Goal: Transaction & Acquisition: Purchase product/service

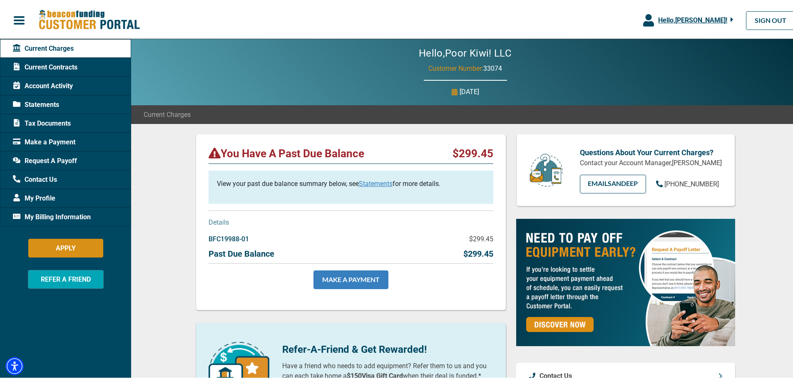
click at [355, 284] on link "MAKE A PAYMENT" at bounding box center [350, 278] width 75 height 19
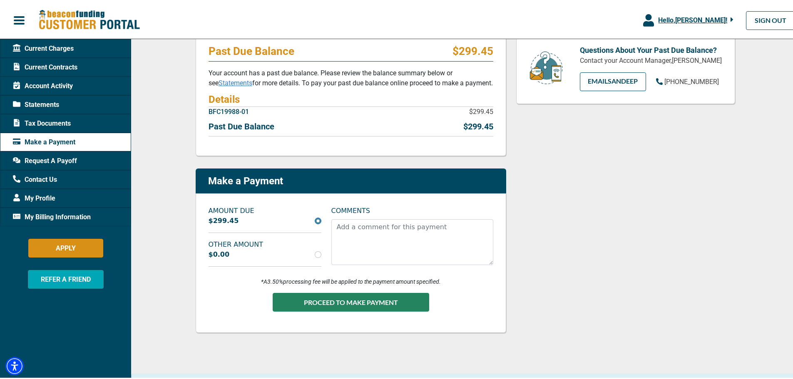
scroll to position [166, 0]
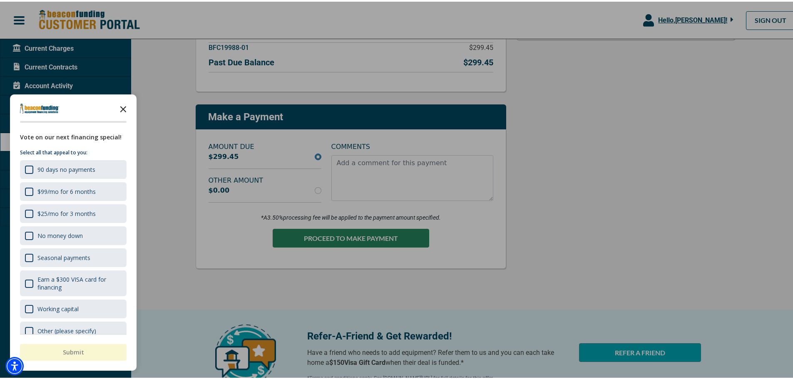
click at [122, 107] on icon "Close the survey" at bounding box center [123, 107] width 17 height 17
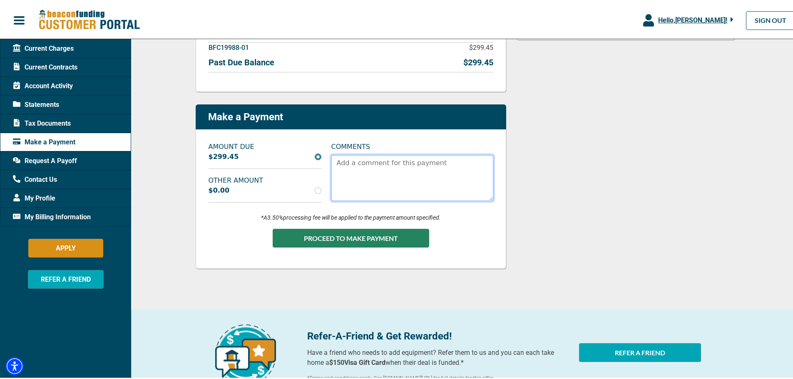
click at [338, 162] on textarea "COMMENTS" at bounding box center [412, 177] width 162 height 46
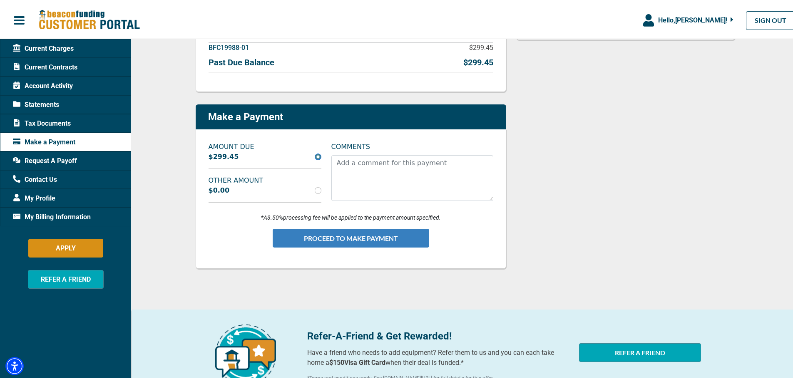
click at [317, 240] on button "PROCEED TO MAKE PAYMENT" at bounding box center [351, 236] width 156 height 19
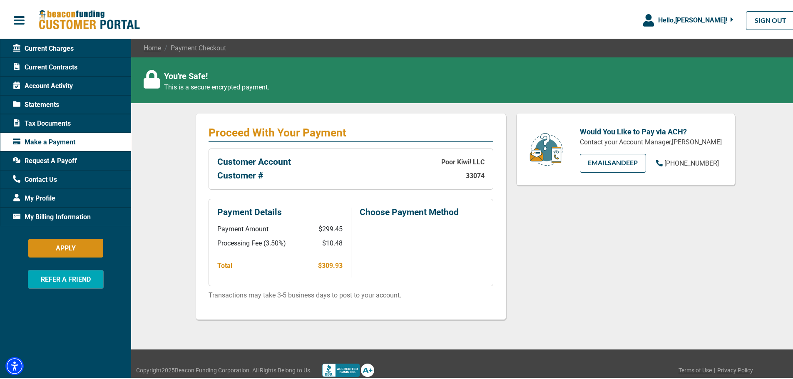
scroll to position [77, 0]
